Goal: Use online tool/utility: Utilize a website feature to perform a specific function

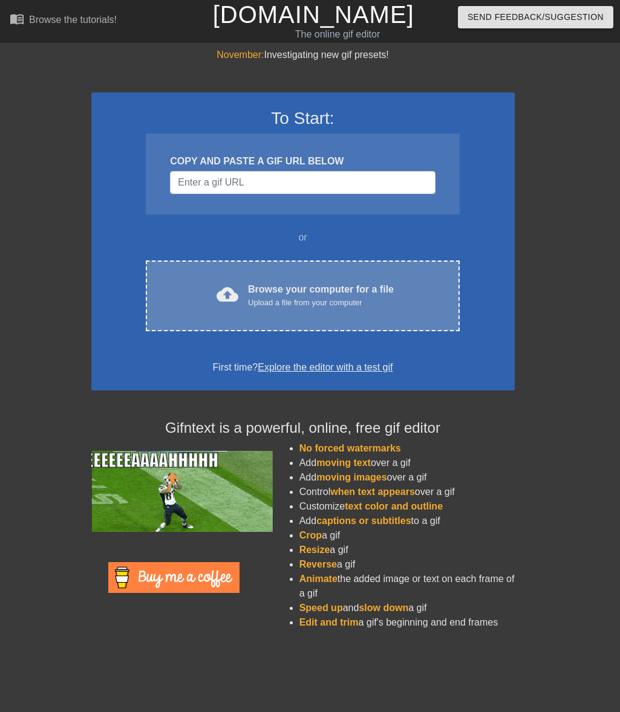
click at [330, 298] on div "Upload a file from your computer" at bounding box center [321, 303] width 146 height 12
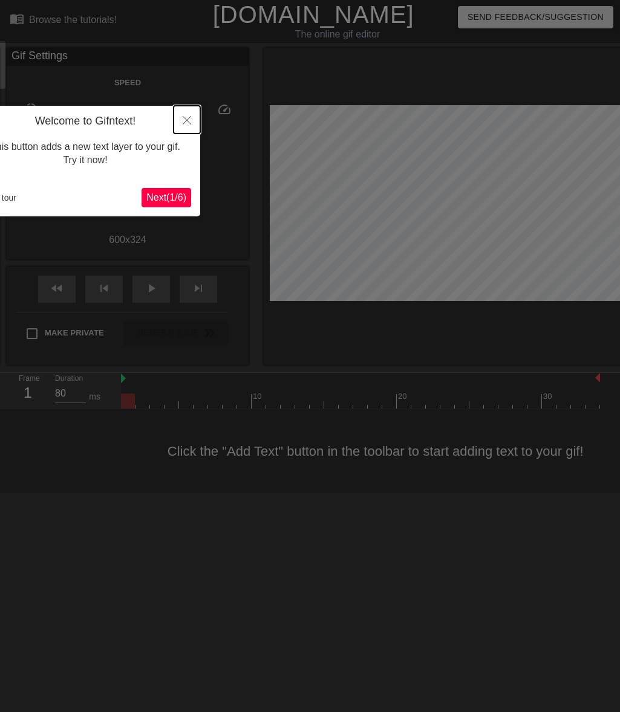
click at [187, 122] on icon "Close" at bounding box center [187, 120] width 8 height 8
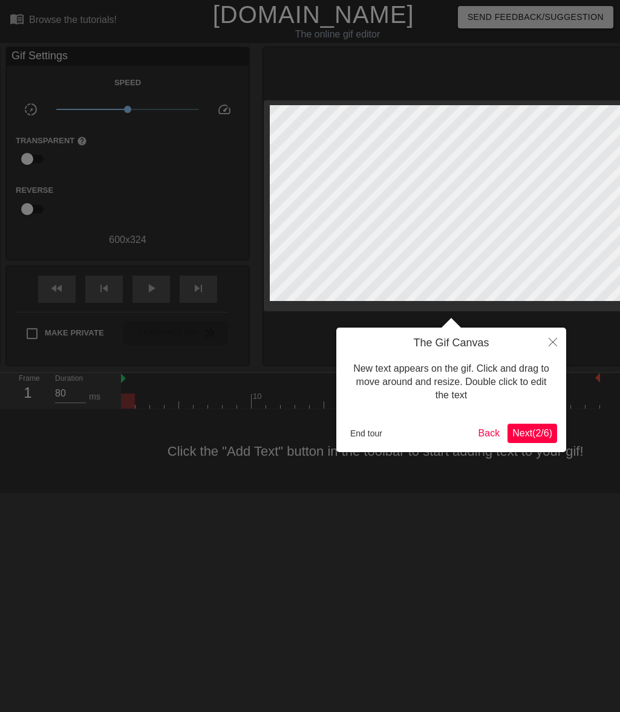
click at [542, 435] on span "Next ( 2 / 6 )" at bounding box center [532, 433] width 40 height 10
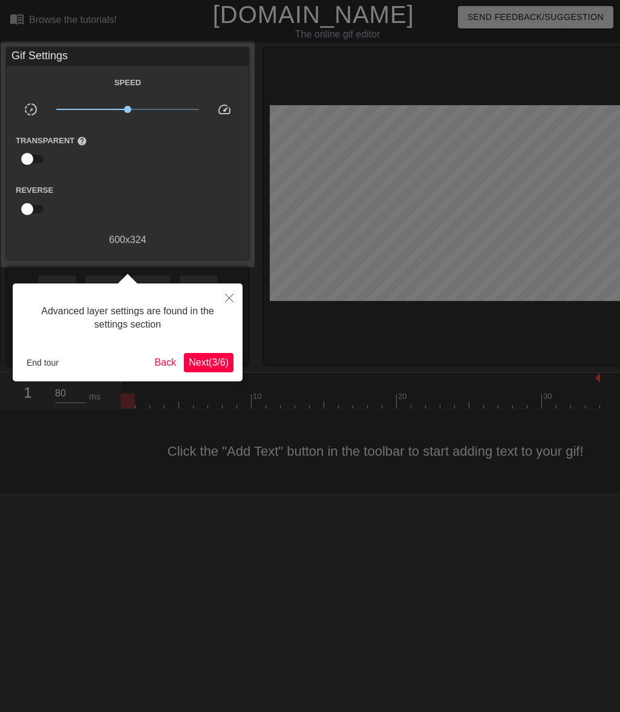
click at [217, 363] on span "Next ( 3 / 6 )" at bounding box center [209, 362] width 40 height 10
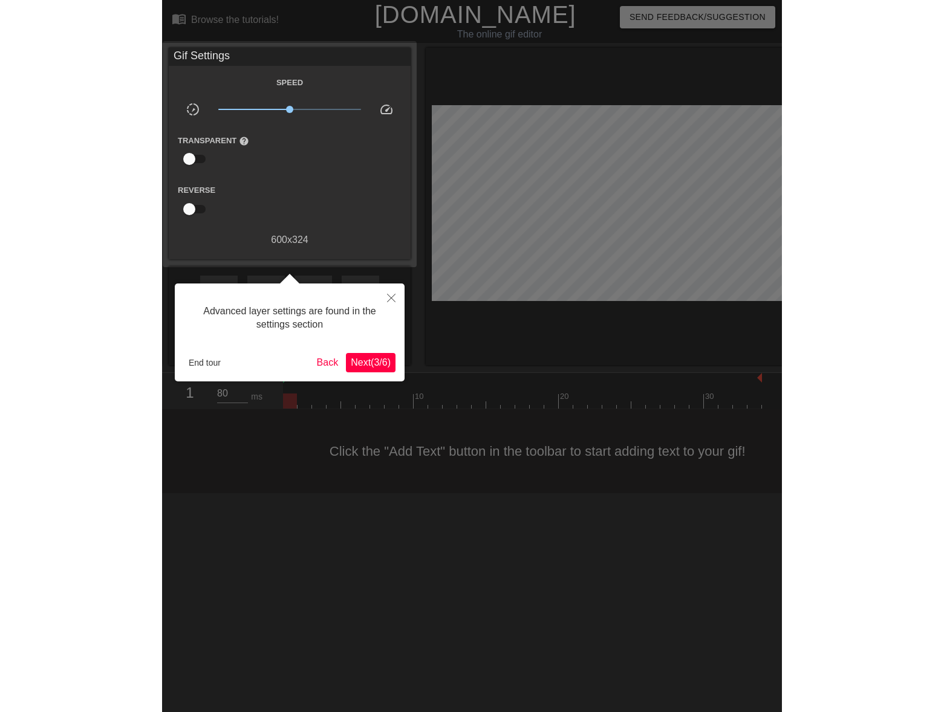
scroll to position [10, 0]
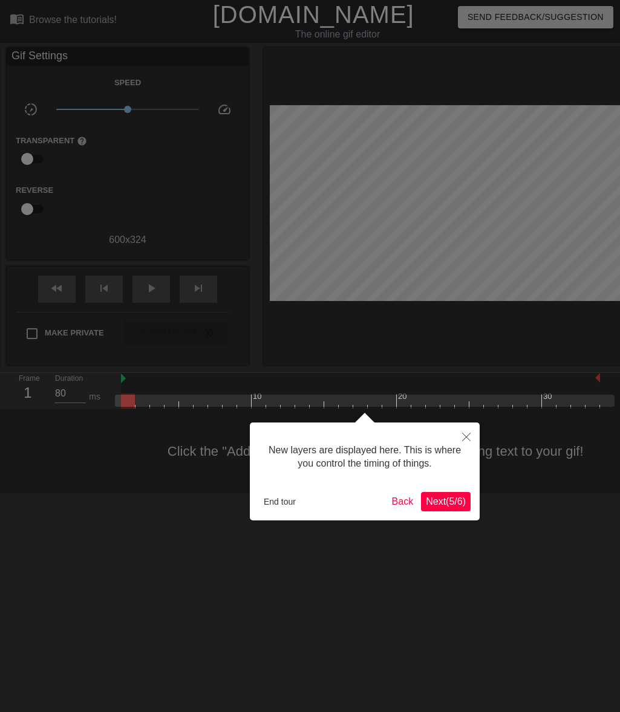
click at [454, 510] on button "Next ( 5 / 6 )" at bounding box center [446, 501] width 50 height 19
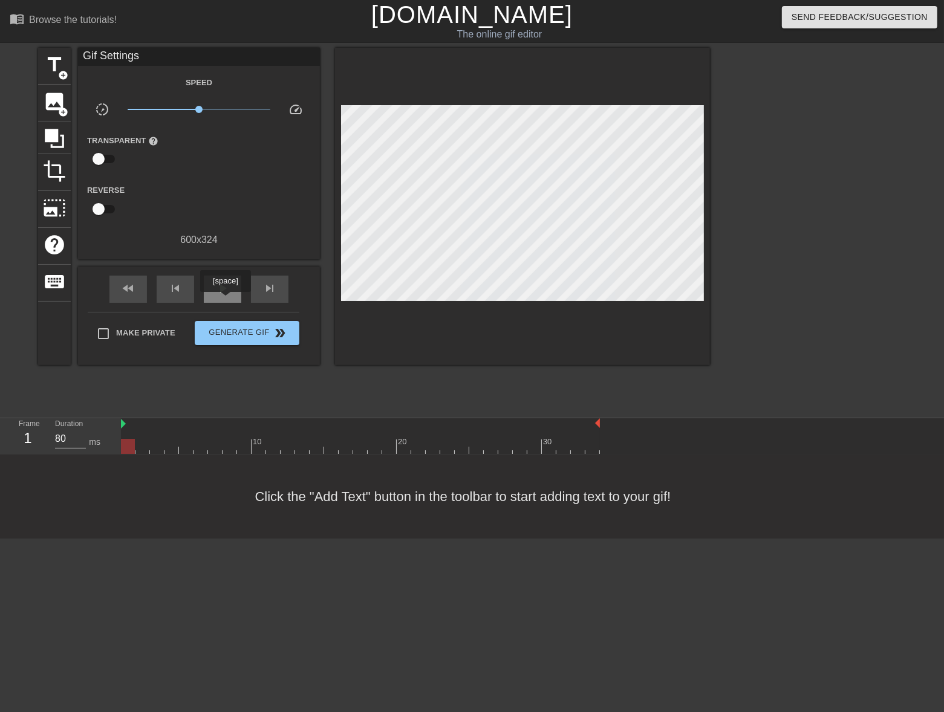
click at [225, 301] on div "play_arrow" at bounding box center [222, 289] width 37 height 27
click at [225, 301] on div "pause" at bounding box center [222, 289] width 37 height 27
click at [225, 301] on div "play_arrow" at bounding box center [222, 289] width 37 height 27
click at [225, 301] on div "pause" at bounding box center [222, 289] width 37 height 27
drag, startPoint x: 195, startPoint y: 106, endPoint x: 122, endPoint y: 107, distance: 73.8
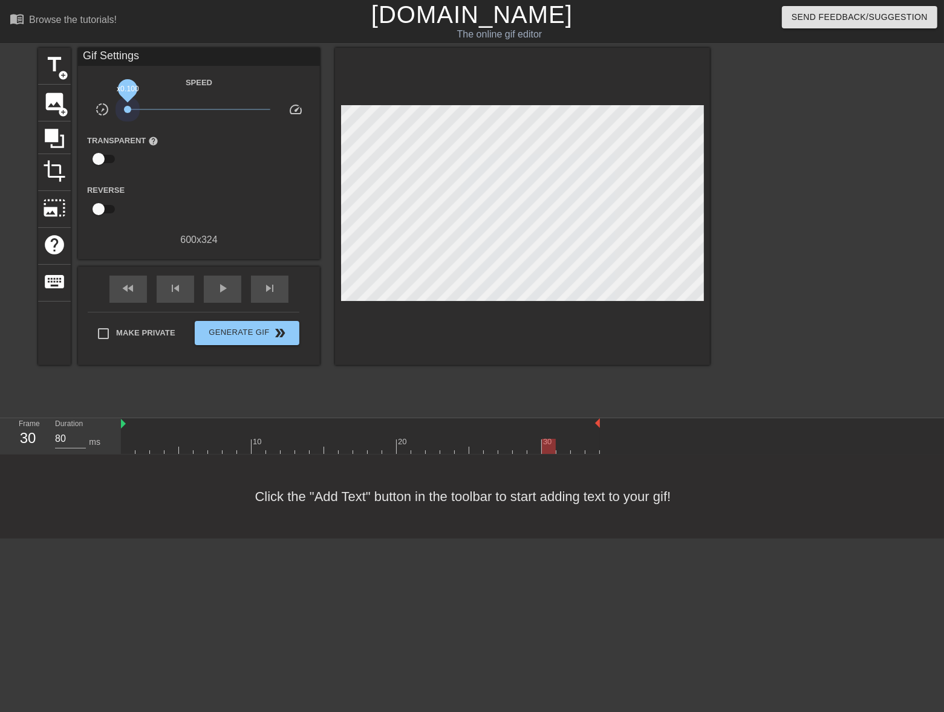
click at [122, 107] on div "x0.100" at bounding box center [199, 111] width 161 height 19
click at [51, 102] on span "image" at bounding box center [54, 101] width 23 height 23
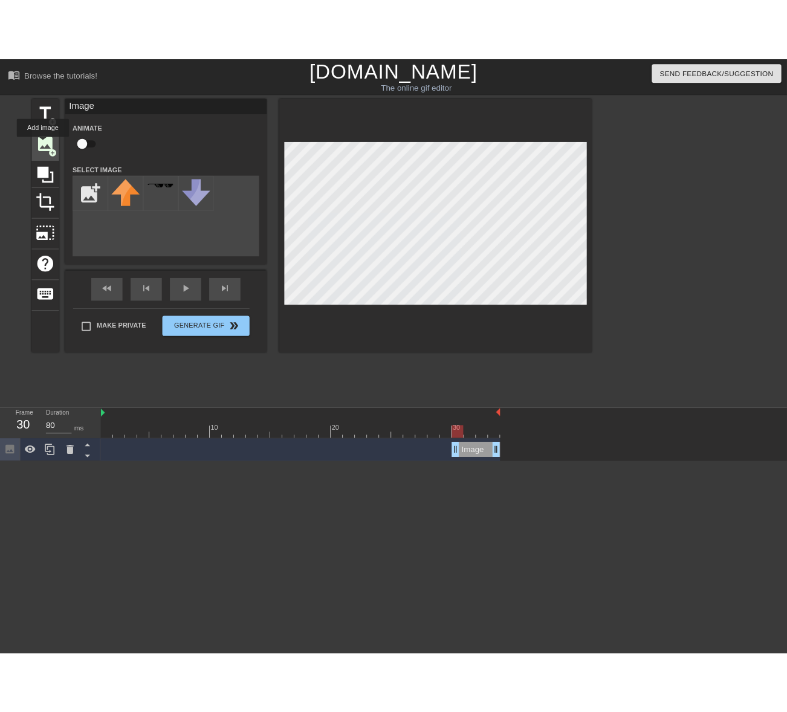
scroll to position [0, 0]
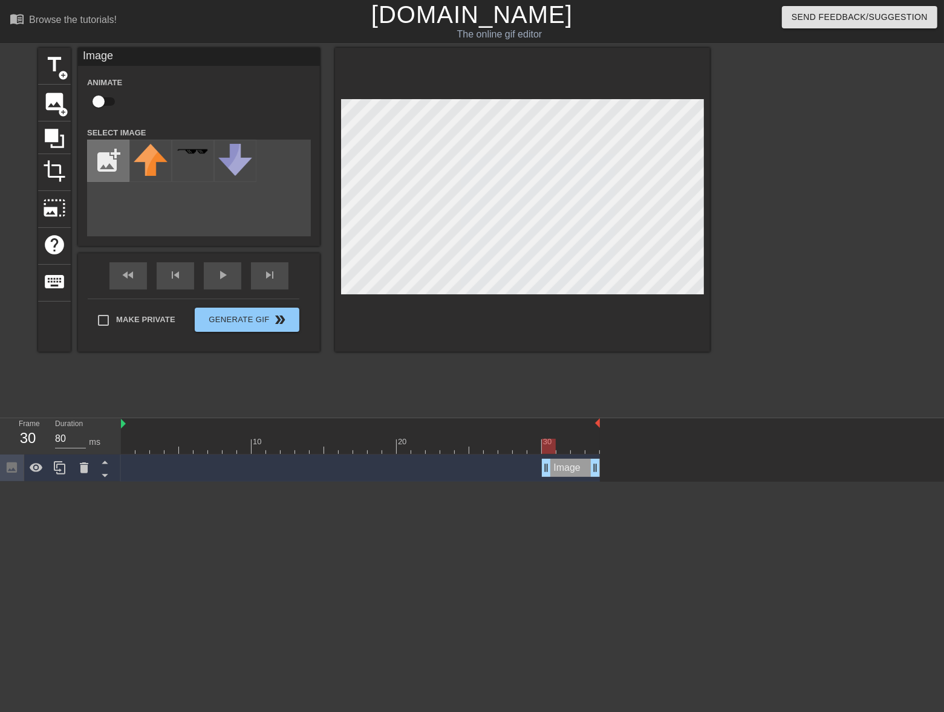
click at [108, 167] on input "file" at bounding box center [108, 160] width 41 height 41
type input "C:\fakepath\wildx.png"
click at [149, 176] on img at bounding box center [151, 166] width 34 height 45
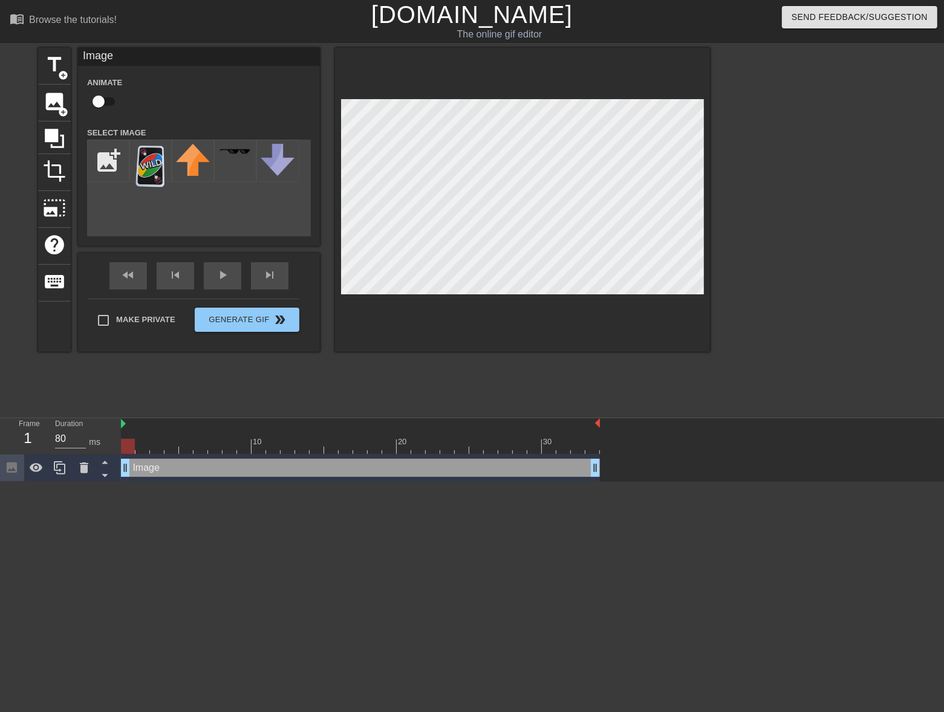
drag, startPoint x: 544, startPoint y: 463, endPoint x: 128, endPoint y: 494, distance: 417.2
click at [128, 482] on html "menu_book Browse the tutorials! [DOMAIN_NAME] The online gif editor Send Feedba…" at bounding box center [472, 241] width 944 height 482
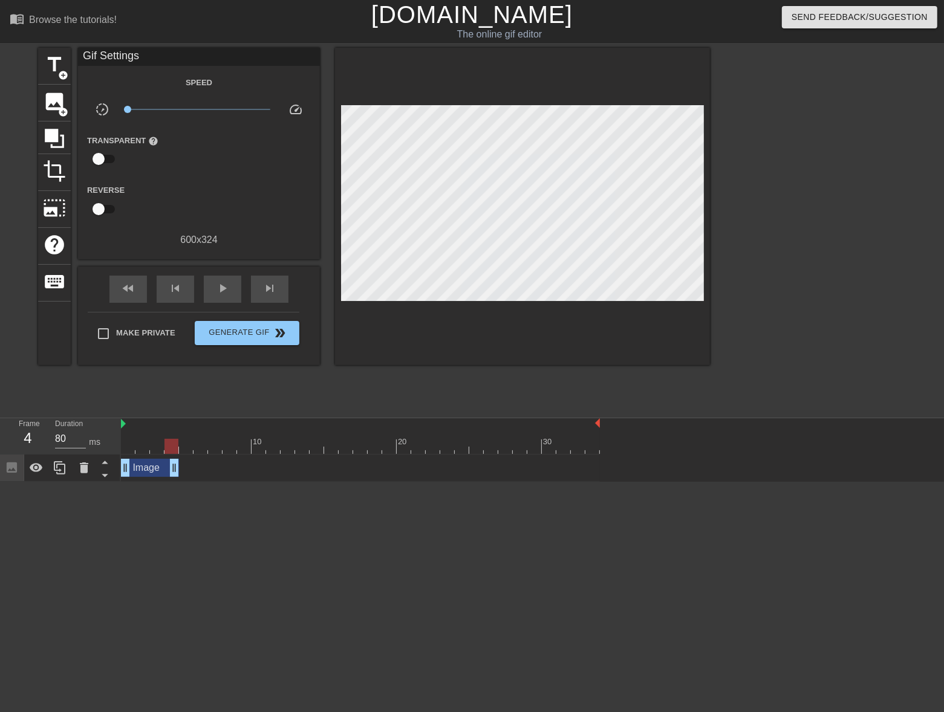
drag, startPoint x: 593, startPoint y: 469, endPoint x: 167, endPoint y: 486, distance: 426.1
click at [167, 482] on html "menu_book Browse the tutorials! [DOMAIN_NAME] The online gif editor Send Feedba…" at bounding box center [472, 241] width 944 height 482
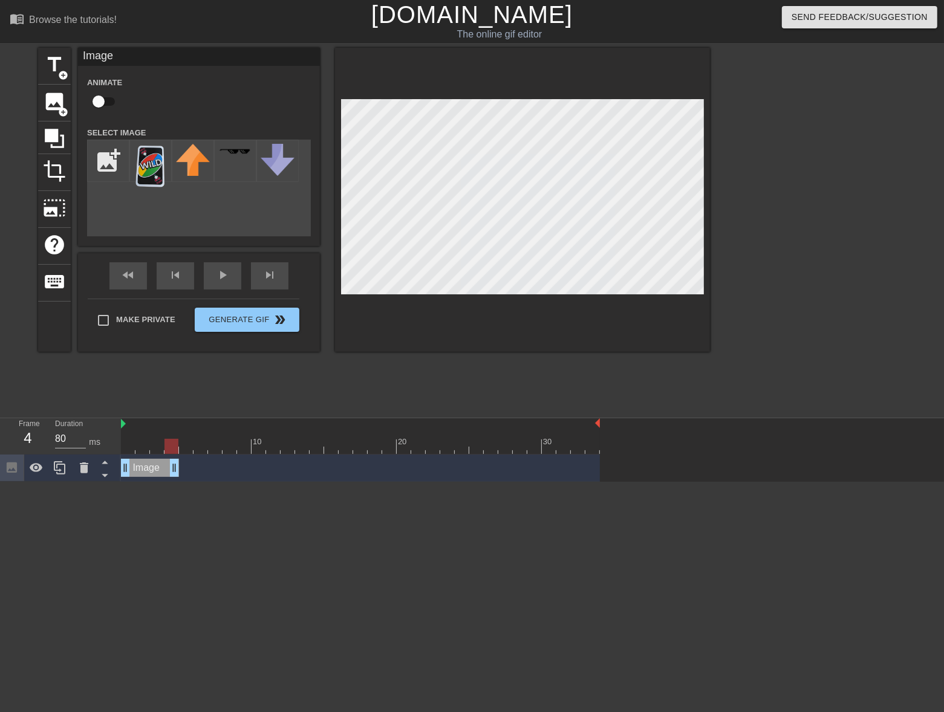
click at [119, 425] on div "Frame 4 Duration 80 ms" at bounding box center [60, 437] width 121 height 36
click at [131, 448] on div at bounding box center [360, 446] width 479 height 15
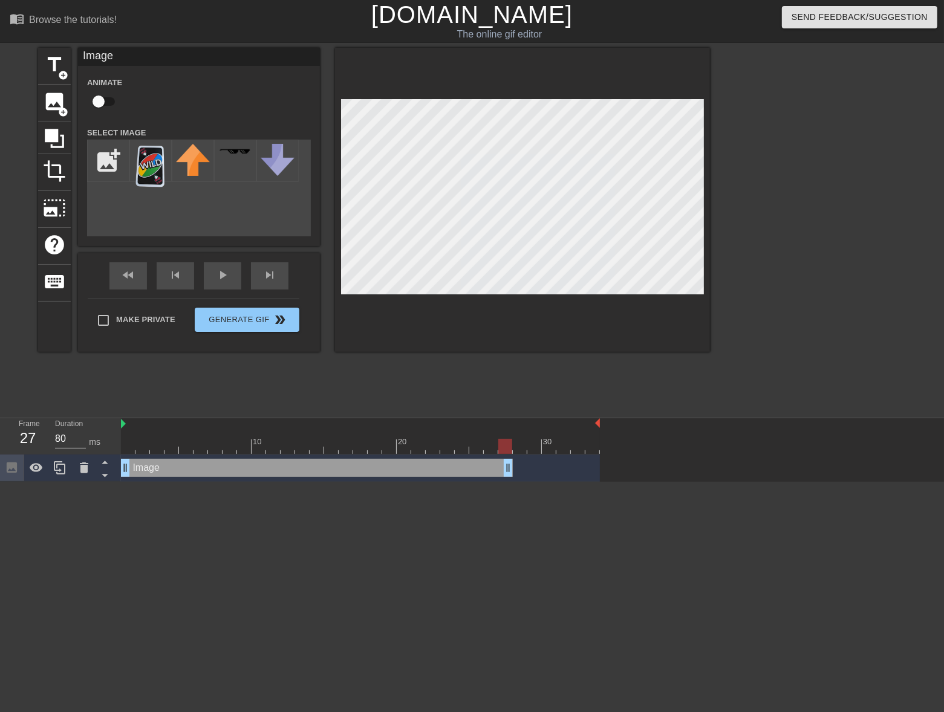
drag, startPoint x: 175, startPoint y: 471, endPoint x: 512, endPoint y: 473, distance: 336.3
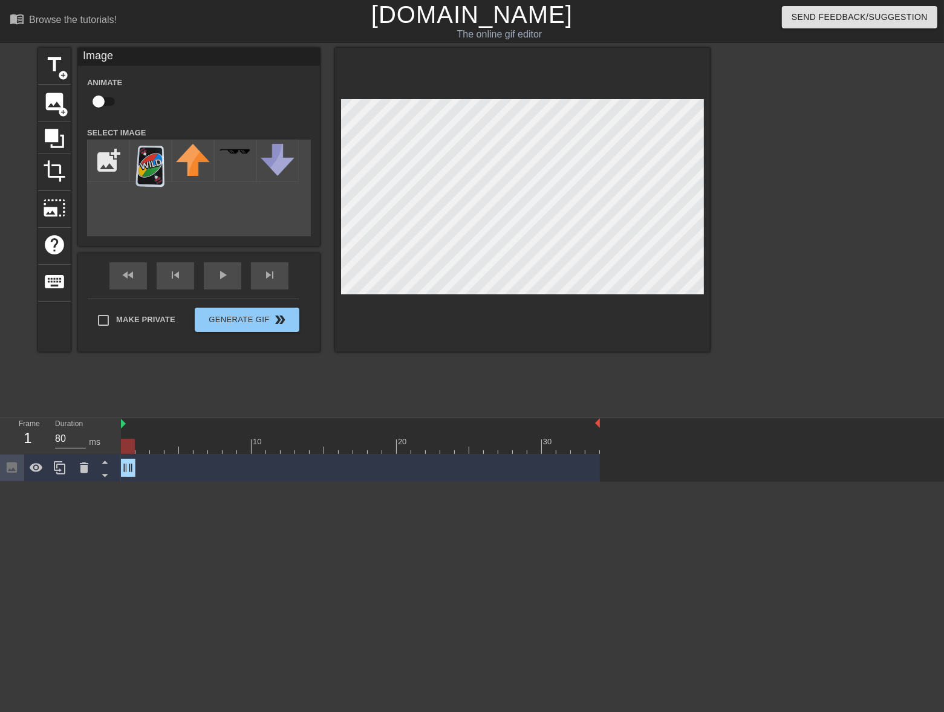
drag, startPoint x: 509, startPoint y: 469, endPoint x: 61, endPoint y: 507, distance: 449.7
click at [61, 482] on html "menu_book Browse the tutorials! [DOMAIN_NAME] The online gif editor Send Feedba…" at bounding box center [472, 241] width 944 height 482
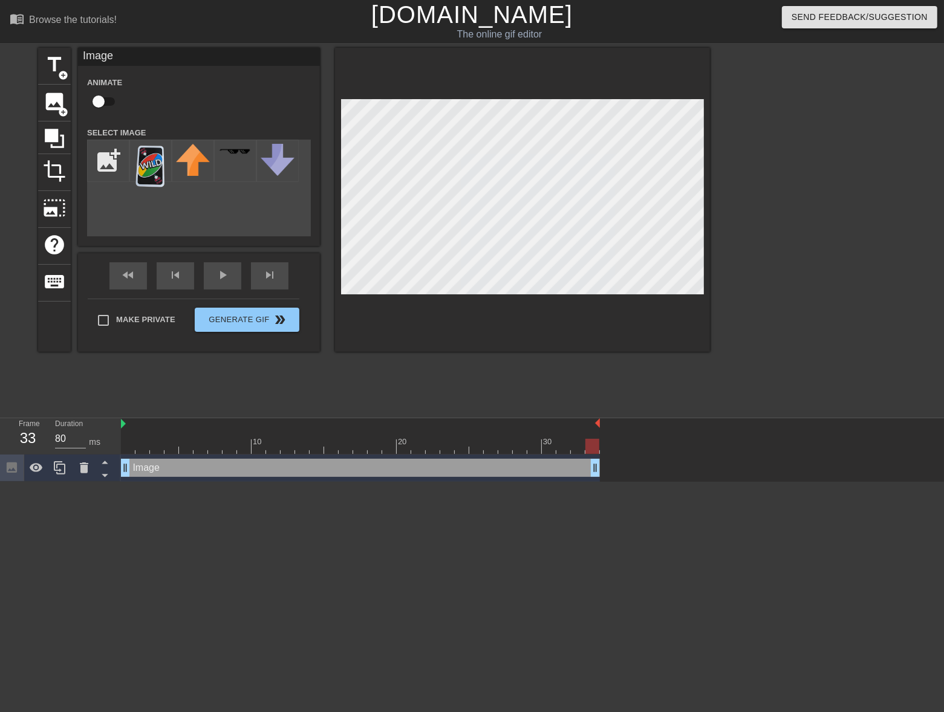
drag, startPoint x: 131, startPoint y: 469, endPoint x: 608, endPoint y: 481, distance: 477.9
click at [608, 481] on div "Image drag_handle drag_handle" at bounding box center [532, 468] width 823 height 27
click at [221, 276] on div "fast_rewind skip_previous play_arrow skip_next" at bounding box center [198, 275] width 197 height 45
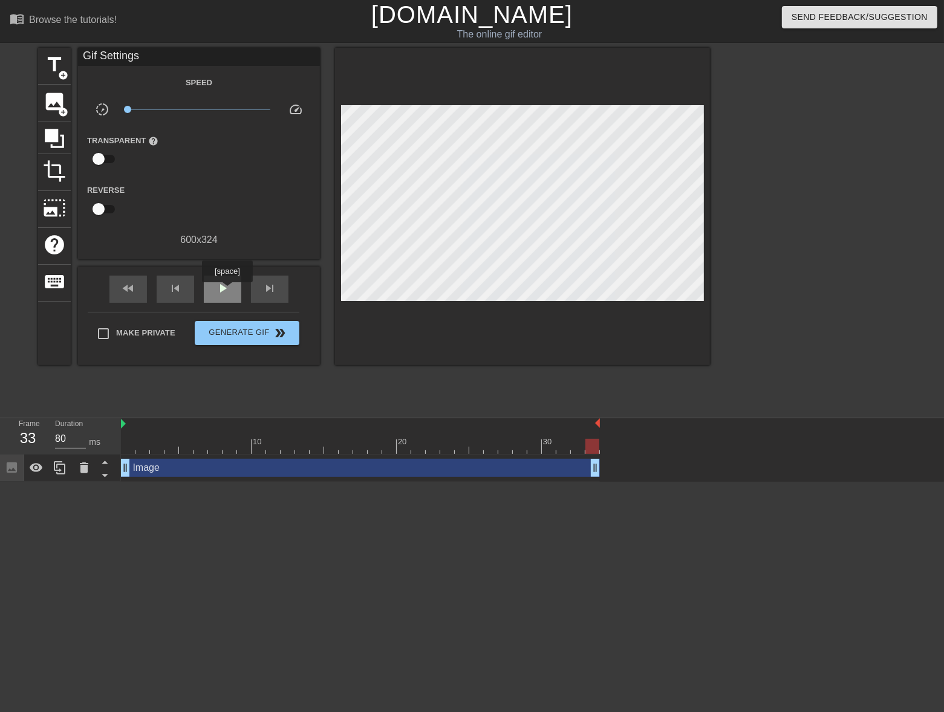
click at [227, 291] on span "play_arrow" at bounding box center [222, 288] width 15 height 15
click at [155, 442] on div at bounding box center [360, 446] width 479 height 15
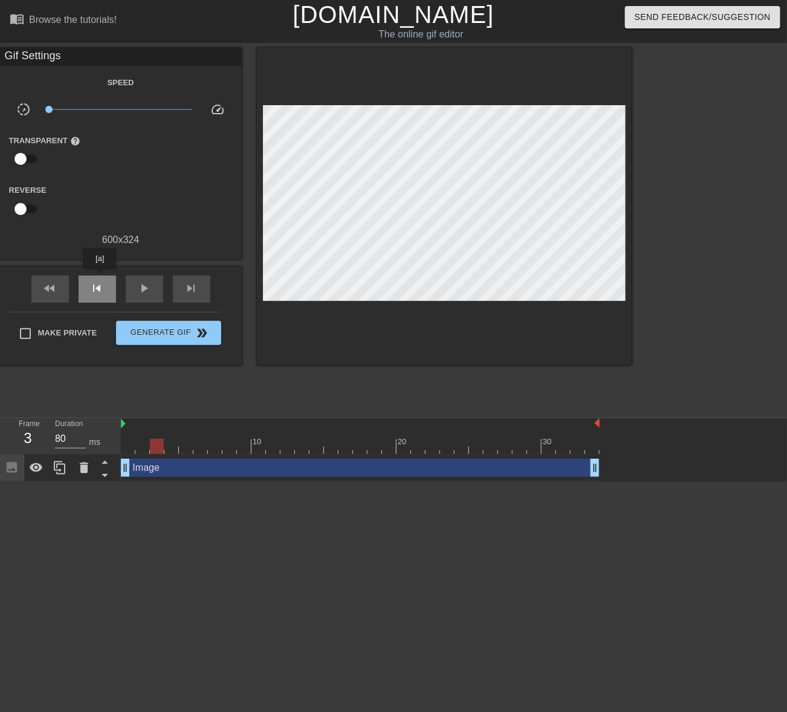
click at [100, 278] on div "skip_previous" at bounding box center [97, 289] width 37 height 27
click at [138, 292] on span "play_arrow" at bounding box center [144, 288] width 15 height 15
click at [138, 292] on span "pause" at bounding box center [144, 288] width 15 height 15
click at [122, 109] on span "x0.100" at bounding box center [120, 109] width 143 height 15
click at [143, 295] on span "play_arrow" at bounding box center [144, 288] width 15 height 15
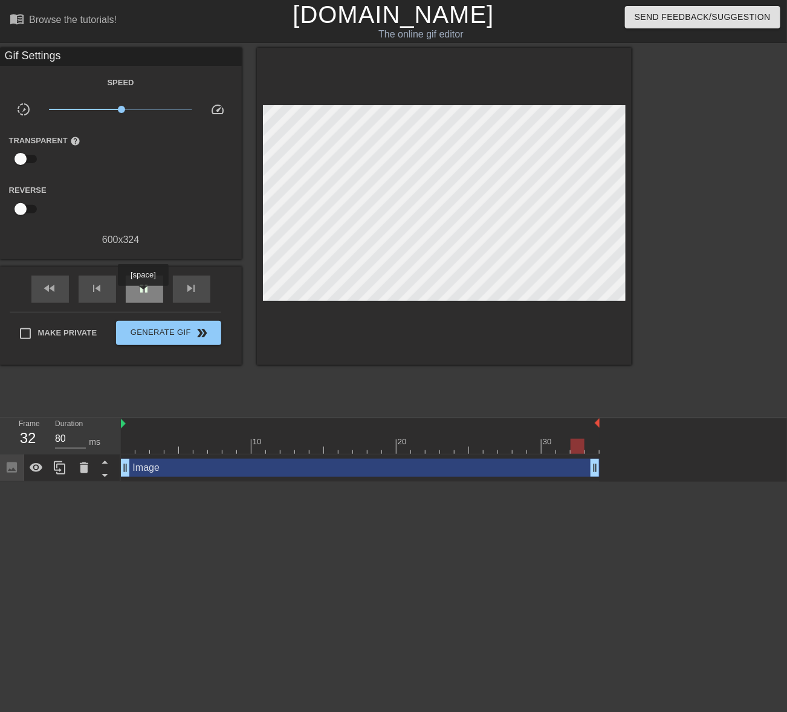
click at [143, 295] on span "pause" at bounding box center [144, 288] width 15 height 15
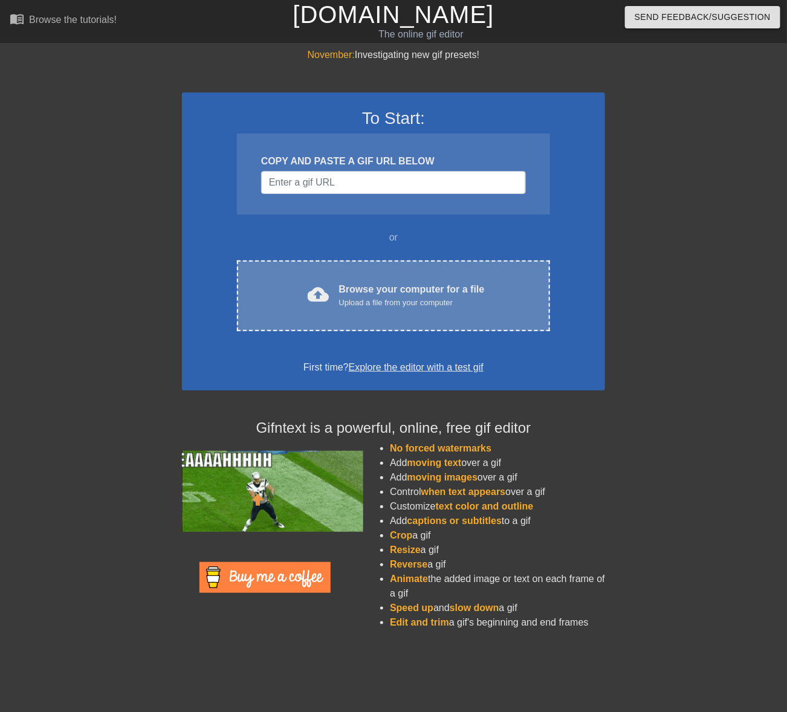
click at [358, 285] on div "Browse your computer for a file Upload a file from your computer" at bounding box center [412, 295] width 146 height 27
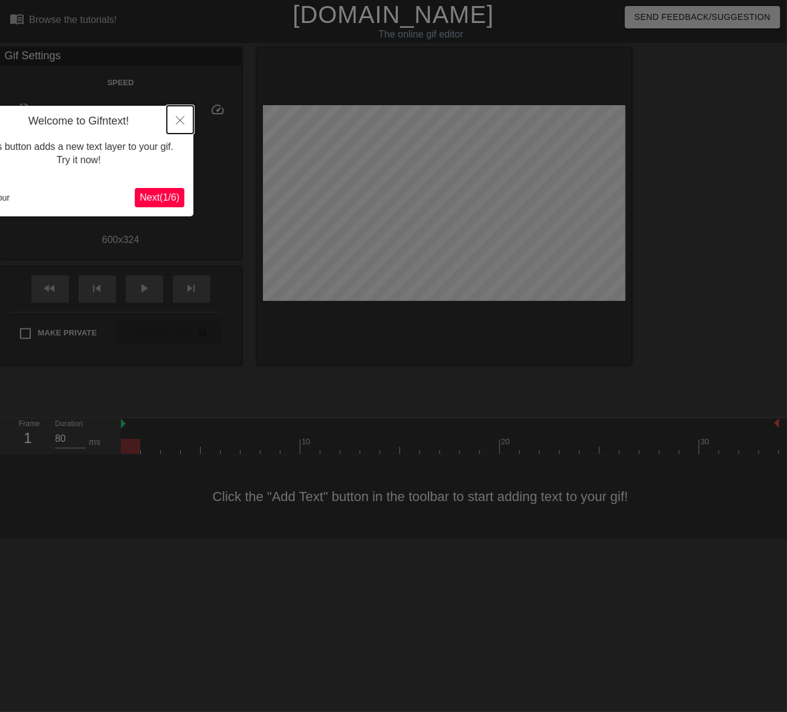
click at [182, 115] on button "Close" at bounding box center [180, 120] width 27 height 28
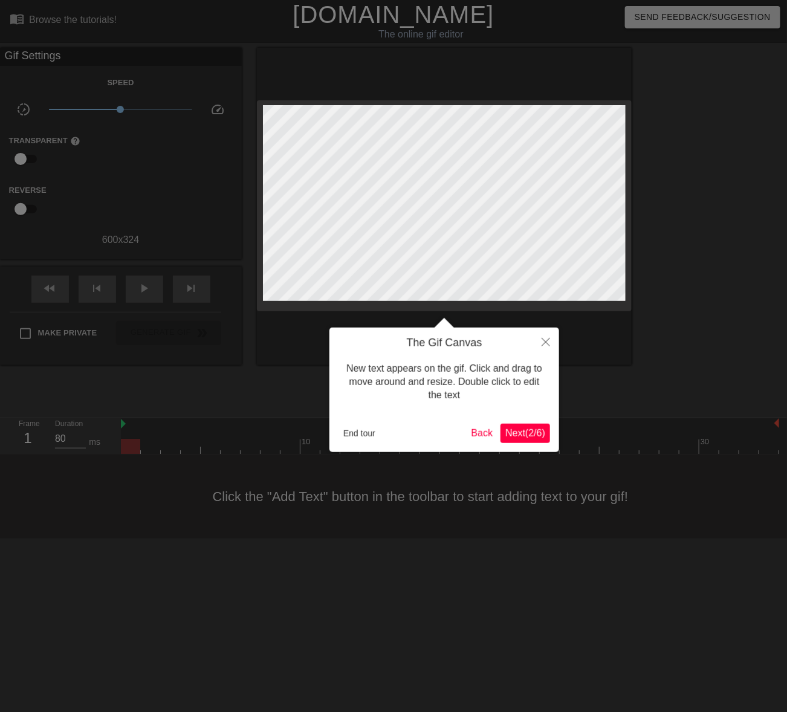
click at [530, 437] on span "Next ( 2 / 6 )" at bounding box center [526, 433] width 40 height 10
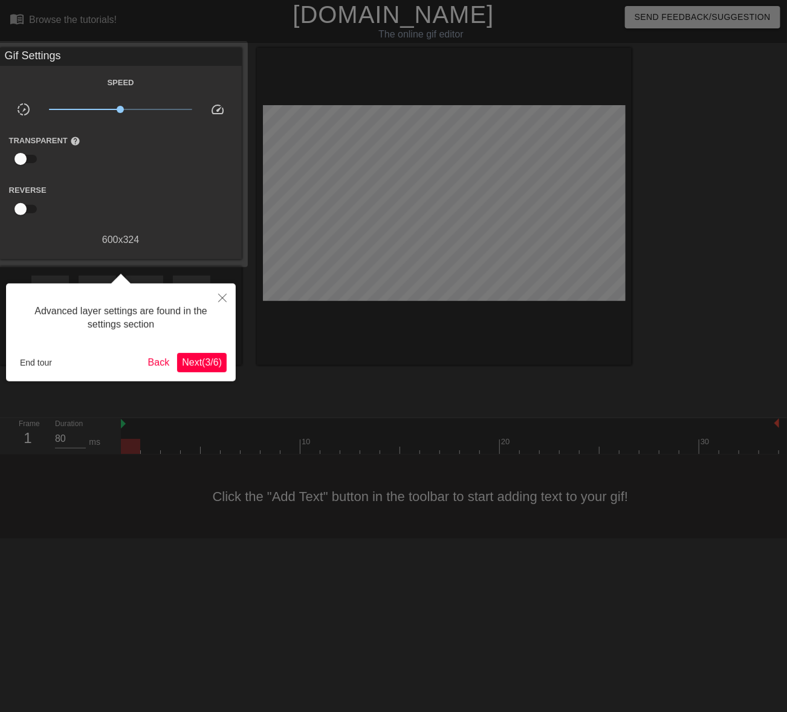
click at [207, 364] on span "Next ( 3 / 6 )" at bounding box center [202, 362] width 40 height 10
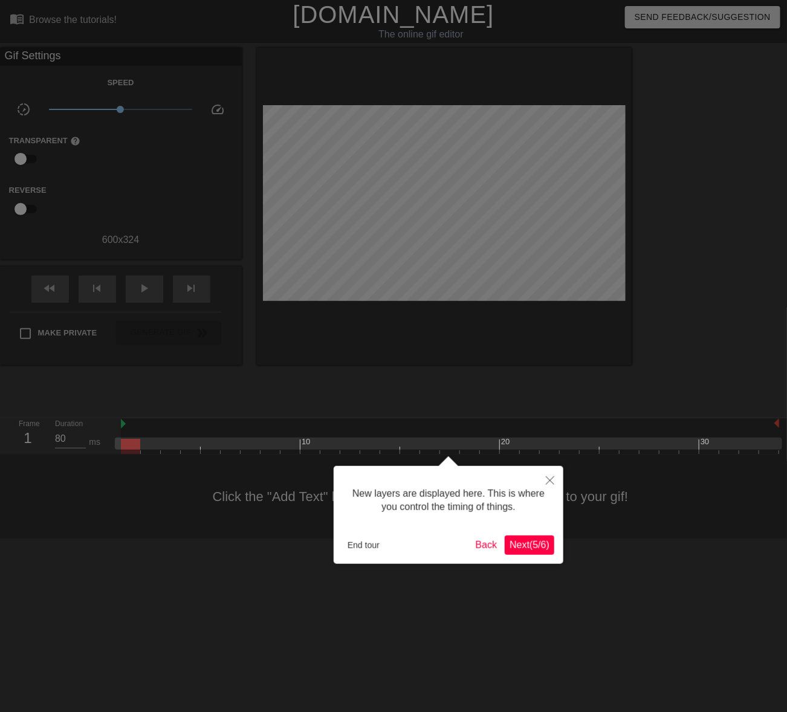
click at [523, 541] on span "Next ( 5 / 6 )" at bounding box center [530, 545] width 40 height 10
